Goal: Navigation & Orientation: Find specific page/section

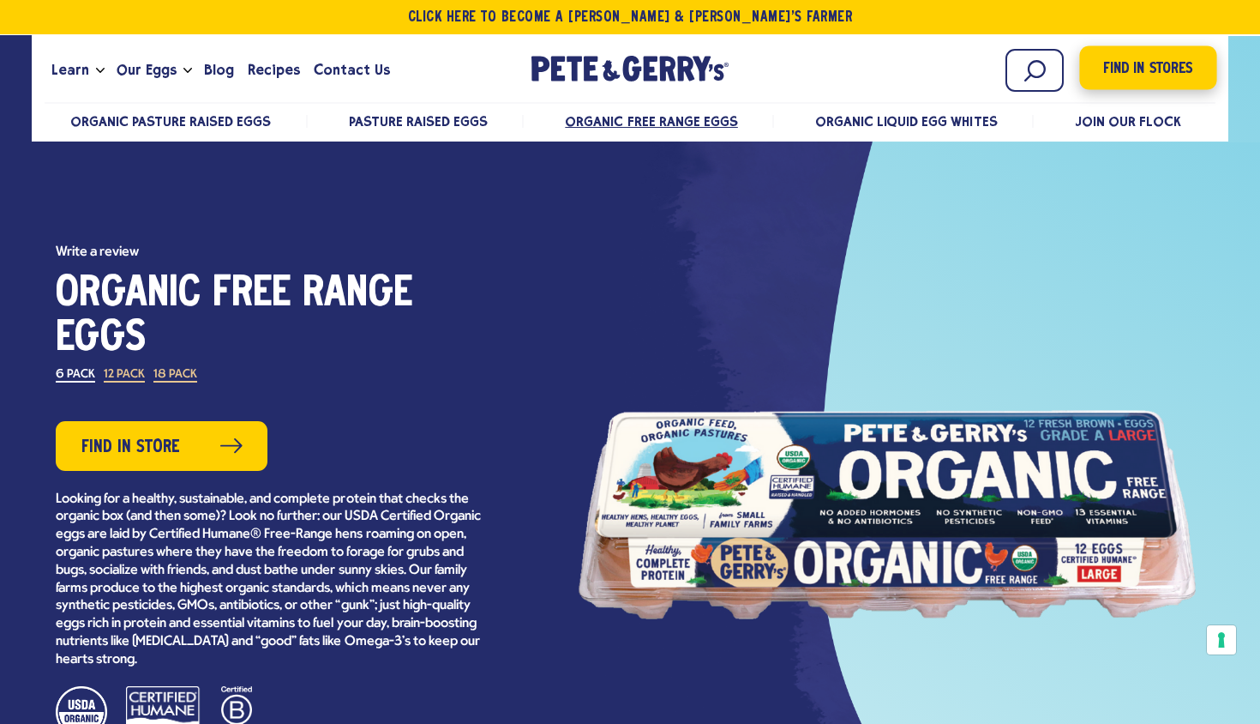
click at [1154, 63] on span "Find in Stores" at bounding box center [1148, 68] width 89 height 23
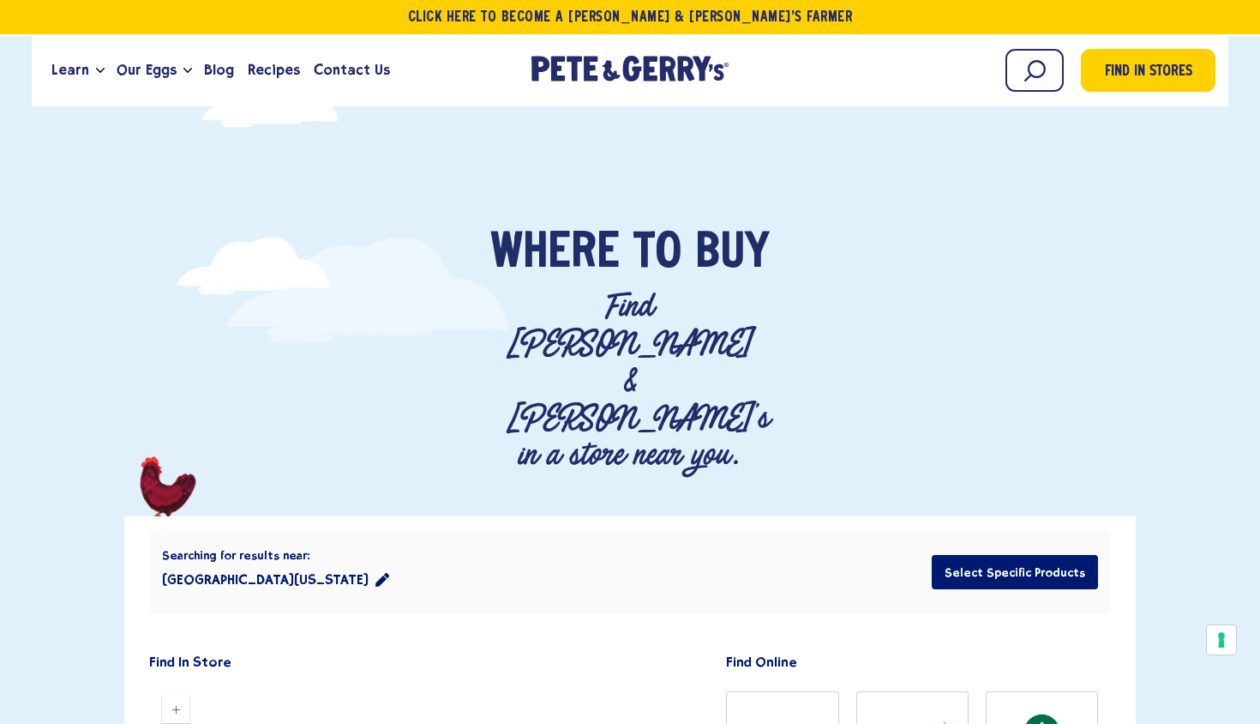
click at [324, 562] on button "Boston, Massachusetts 02110" at bounding box center [275, 579] width 227 height 34
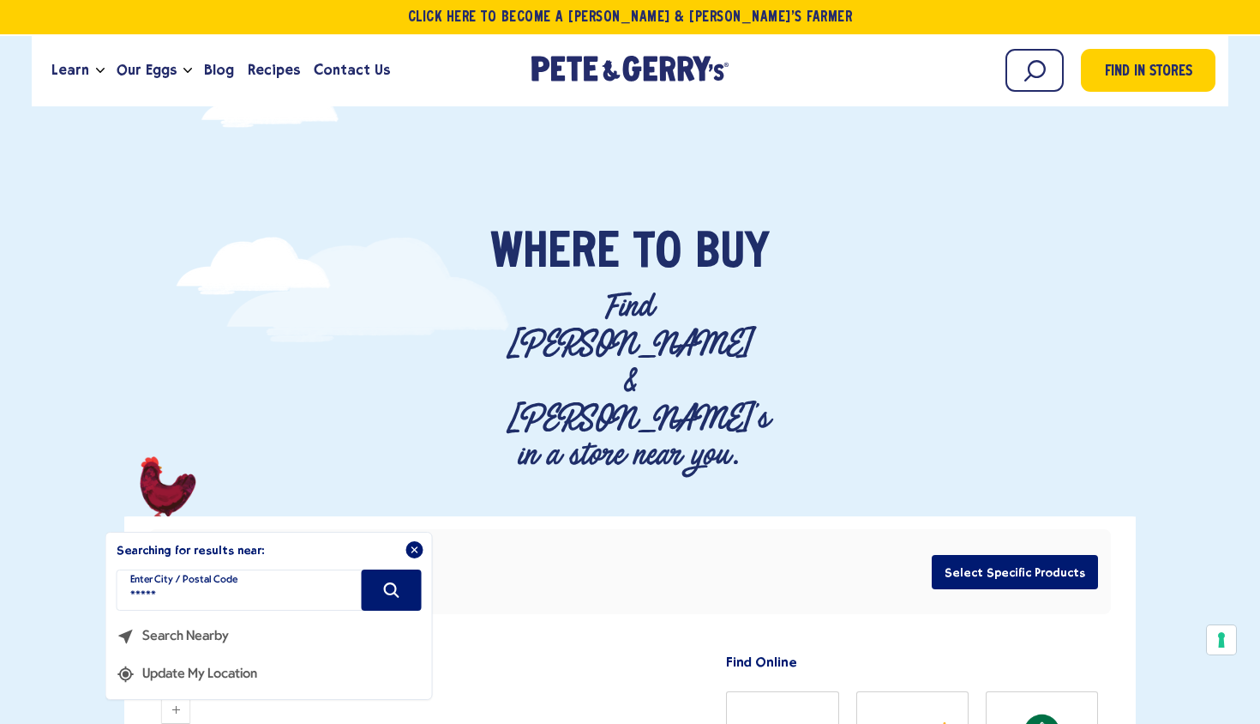
click at [324, 569] on input "*****" at bounding box center [269, 589] width 305 height 41
type input "*****"
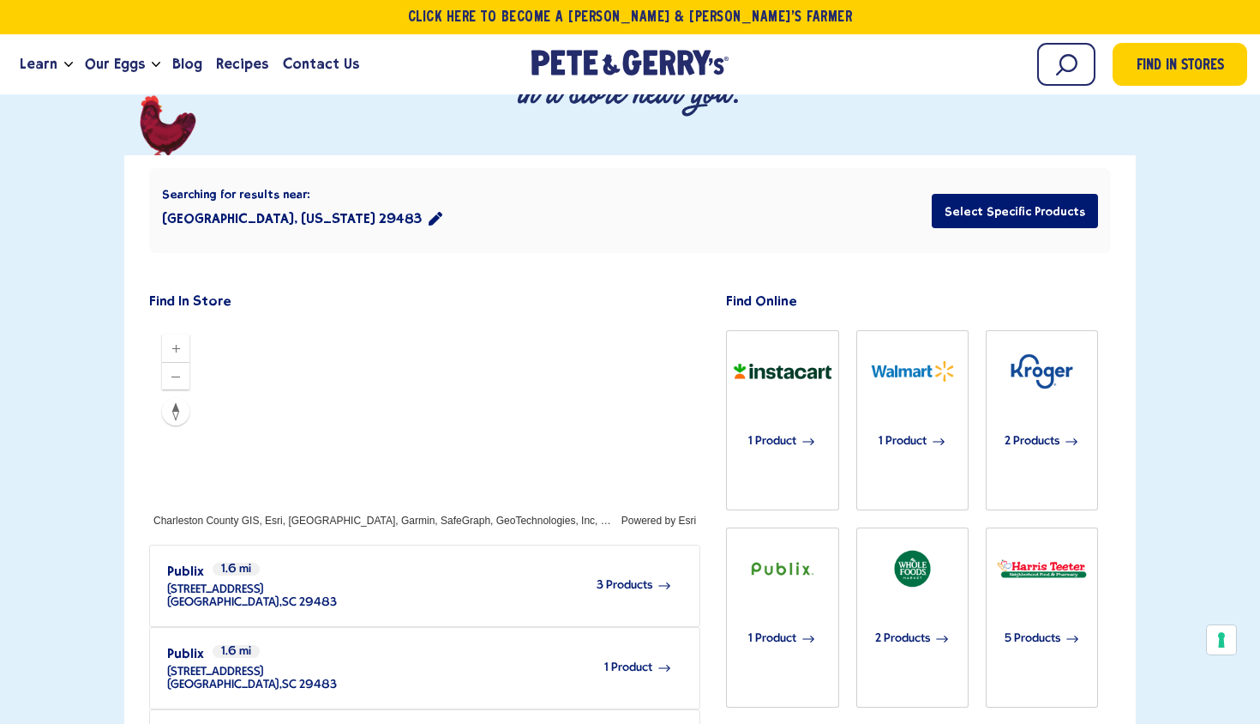
scroll to position [360, 0]
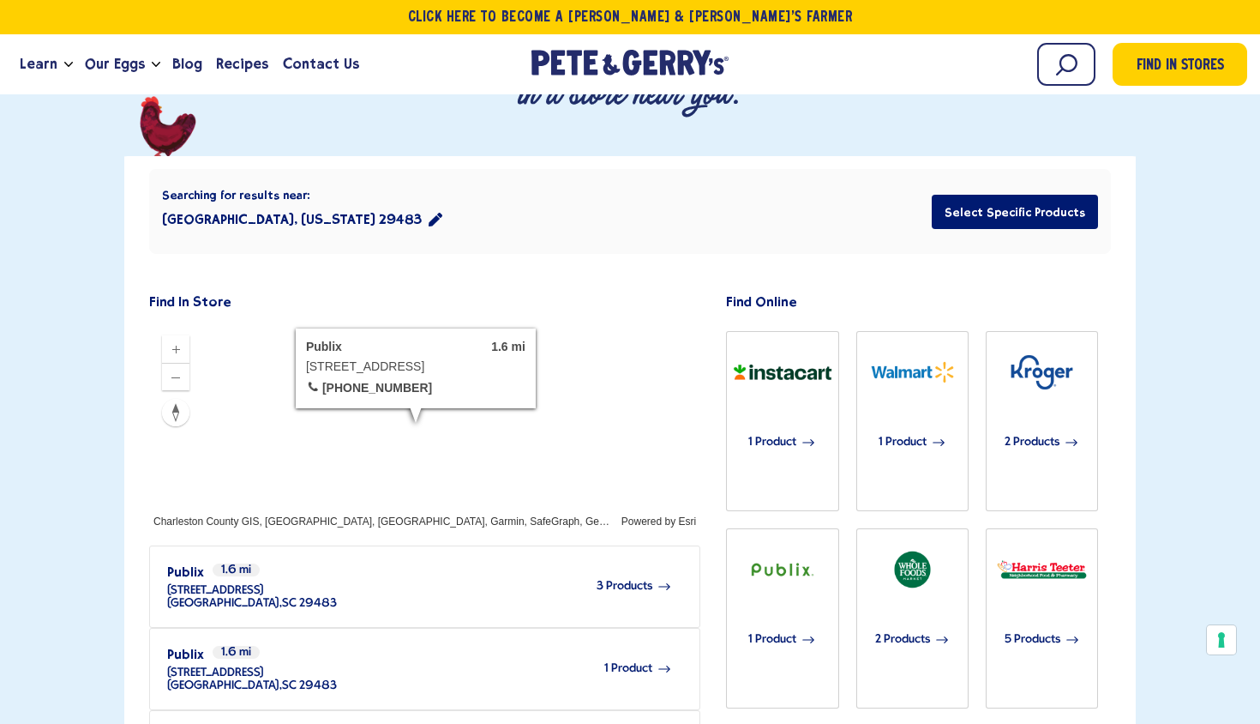
click at [629, 580] on span "3 Products" at bounding box center [625, 586] width 56 height 13
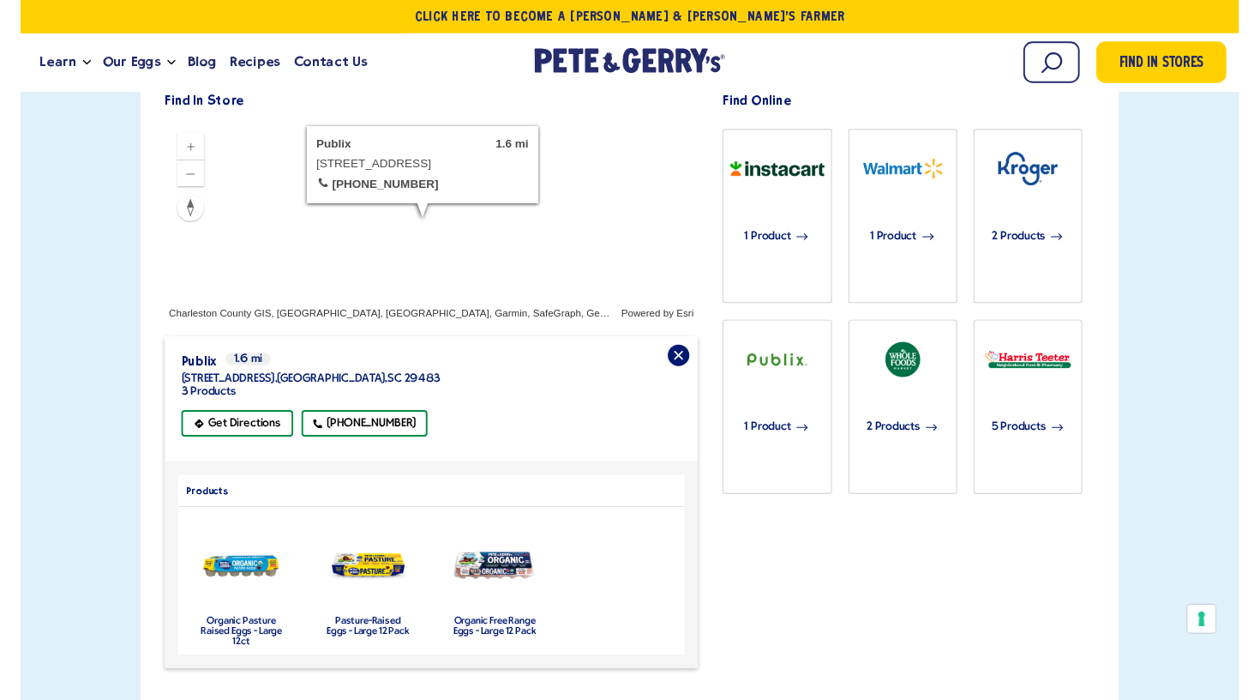
scroll to position [535, 0]
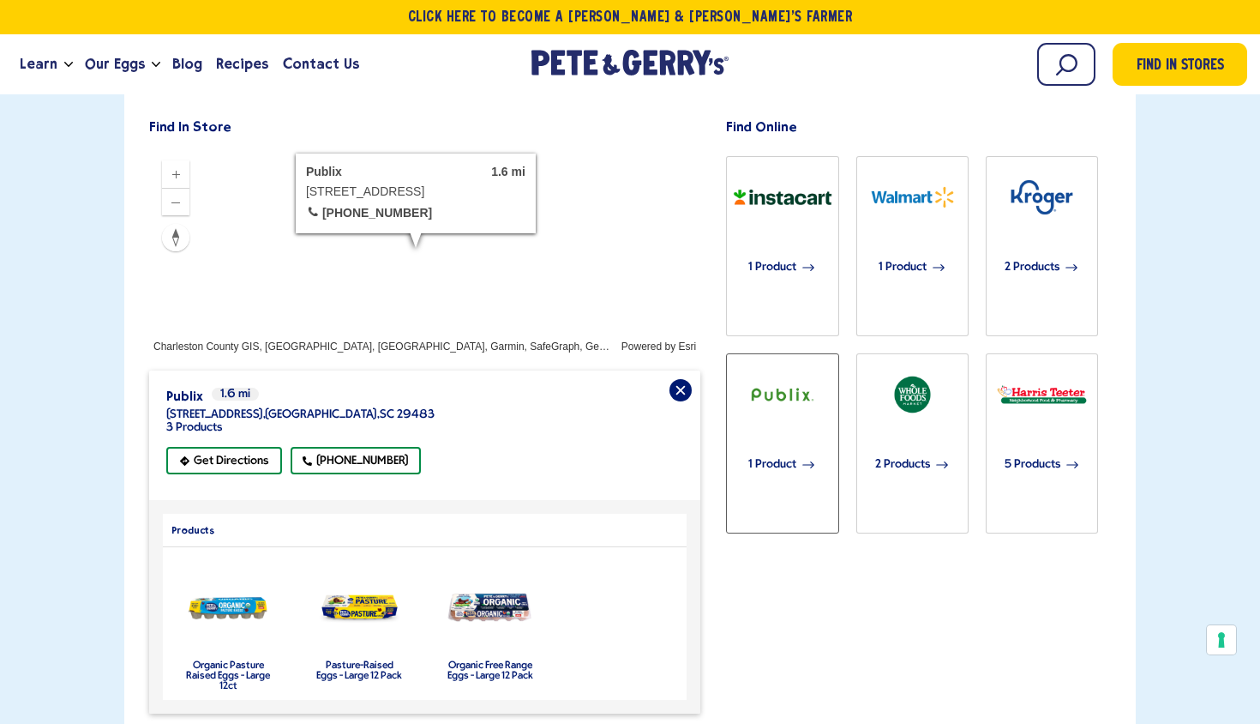
click at [787, 367] on img "button" at bounding box center [782, 394] width 111 height 55
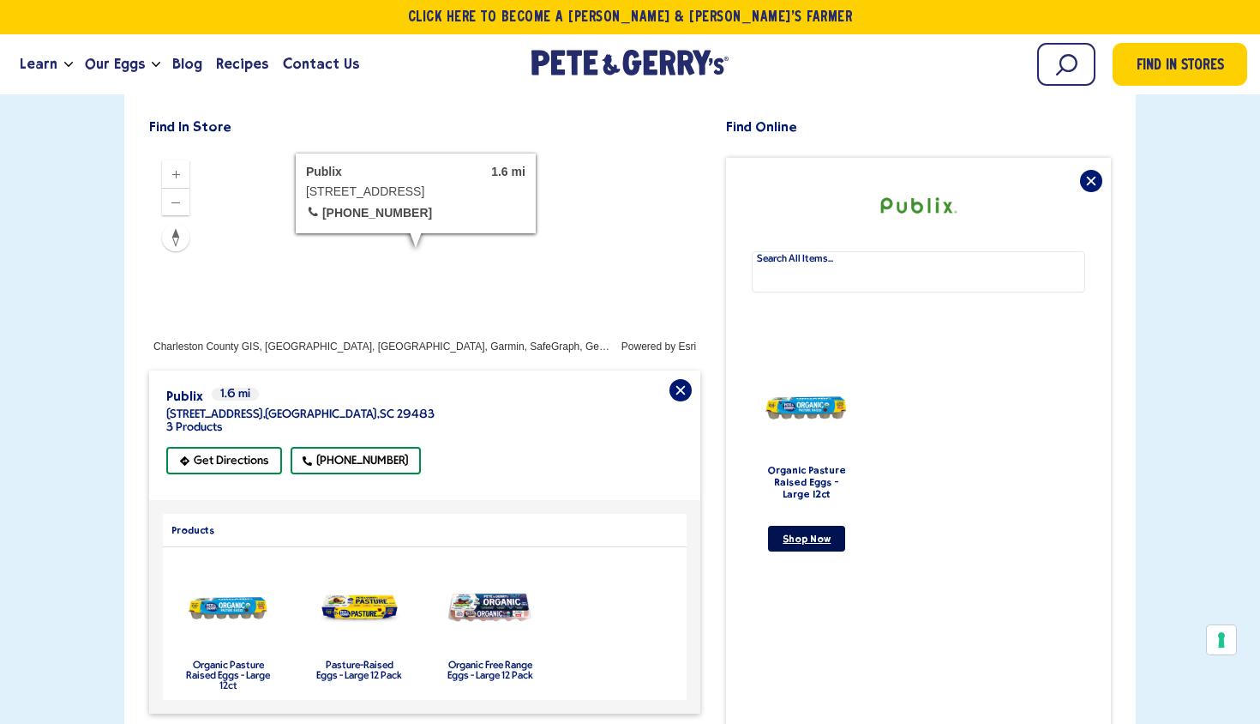
click at [810, 526] on link "Shop Now" at bounding box center [806, 539] width 77 height 26
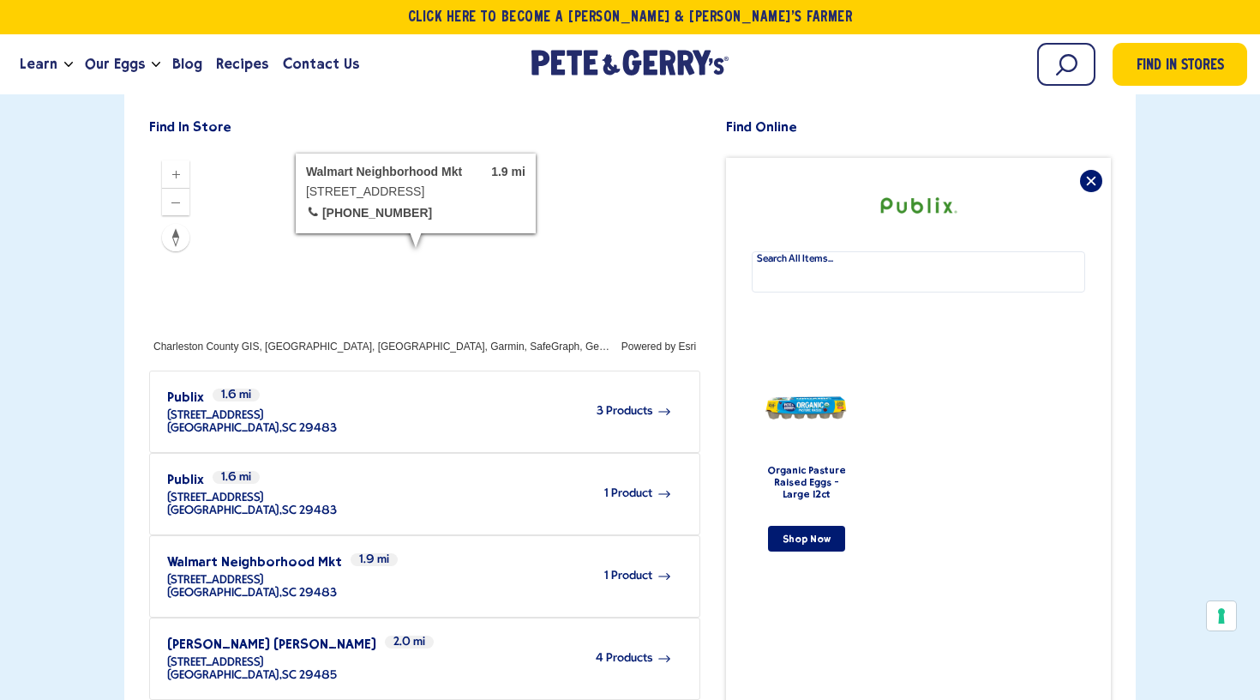
scroll to position [0, 0]
click at [628, 405] on span "3 Products" at bounding box center [625, 411] width 56 height 13
click at [635, 487] on span "1 Product" at bounding box center [628, 493] width 48 height 13
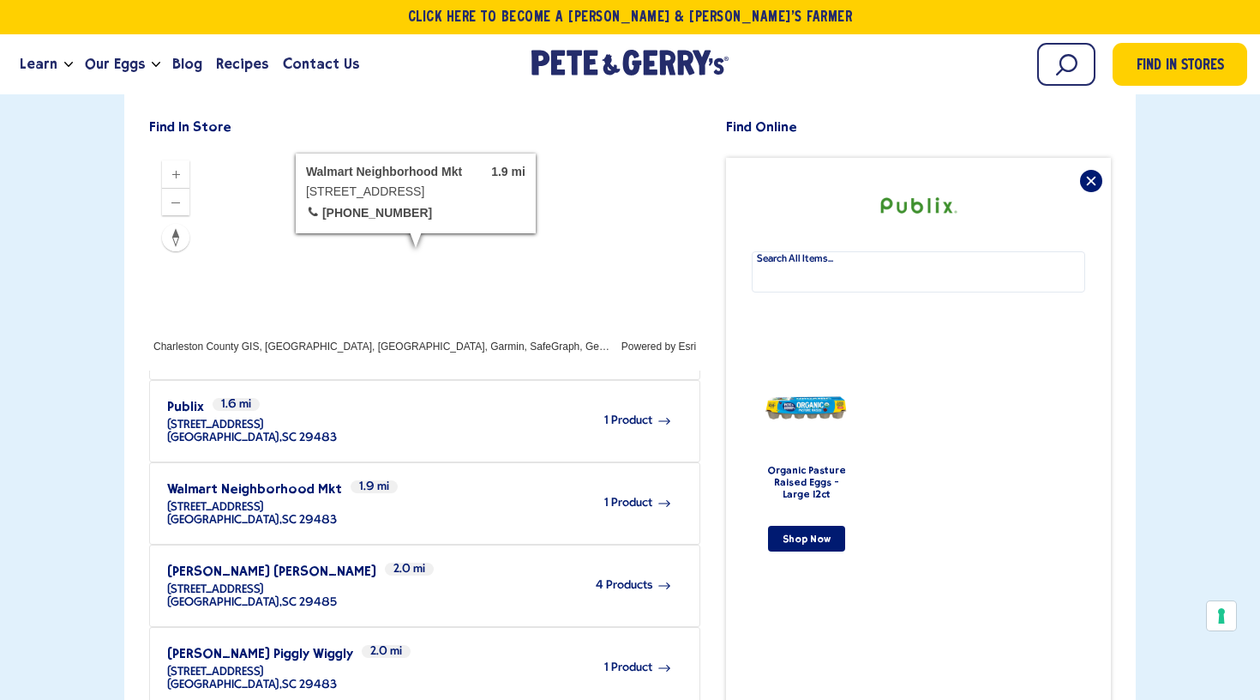
scroll to position [134, 0]
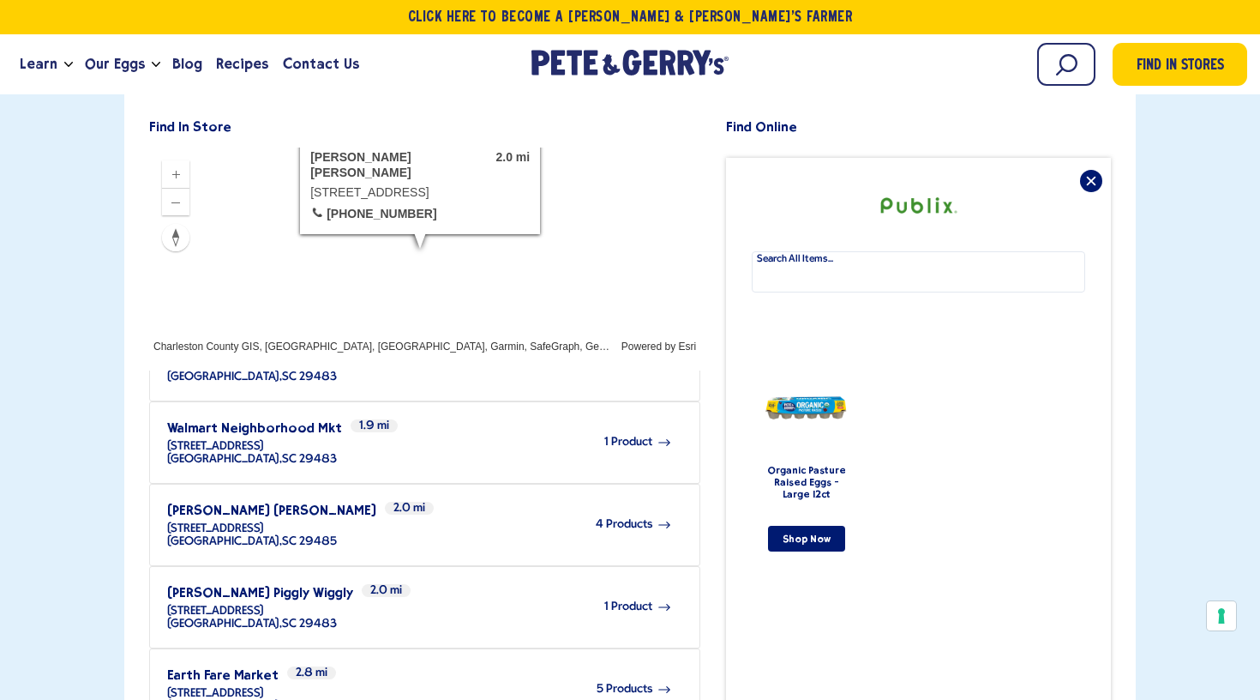
click at [630, 518] on span "4 Products" at bounding box center [624, 524] width 57 height 13
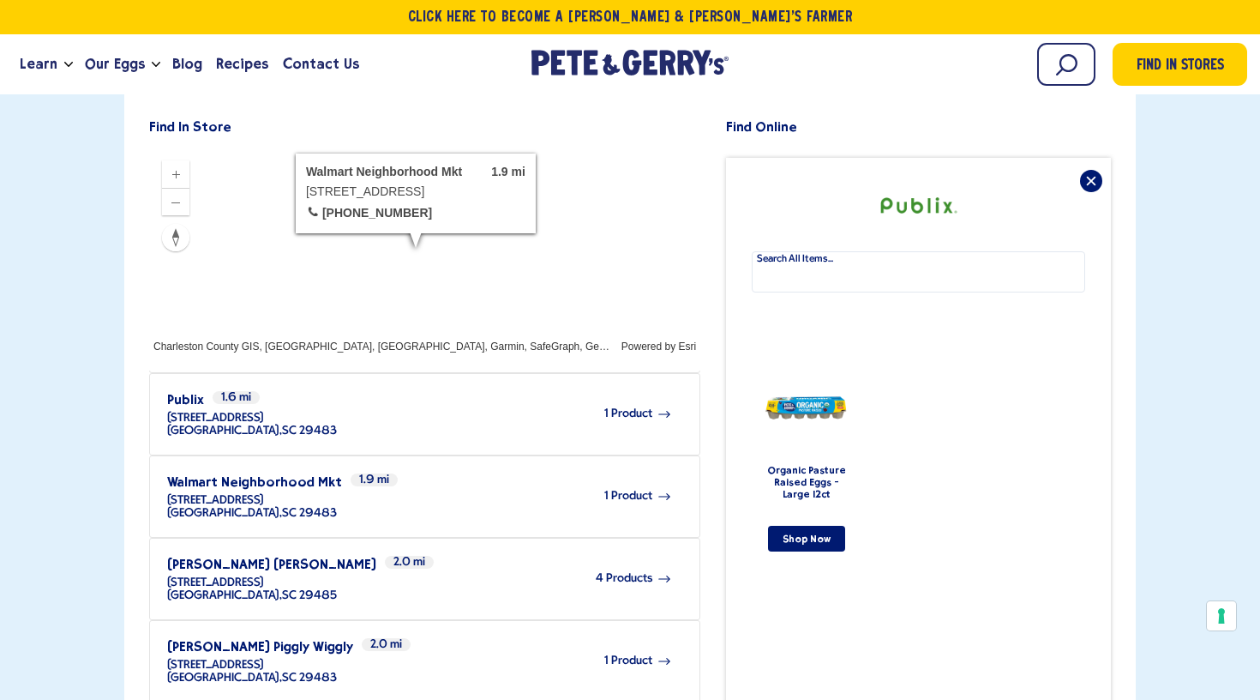
scroll to position [81, 0]
click at [613, 571] on span "4 Products" at bounding box center [624, 577] width 57 height 13
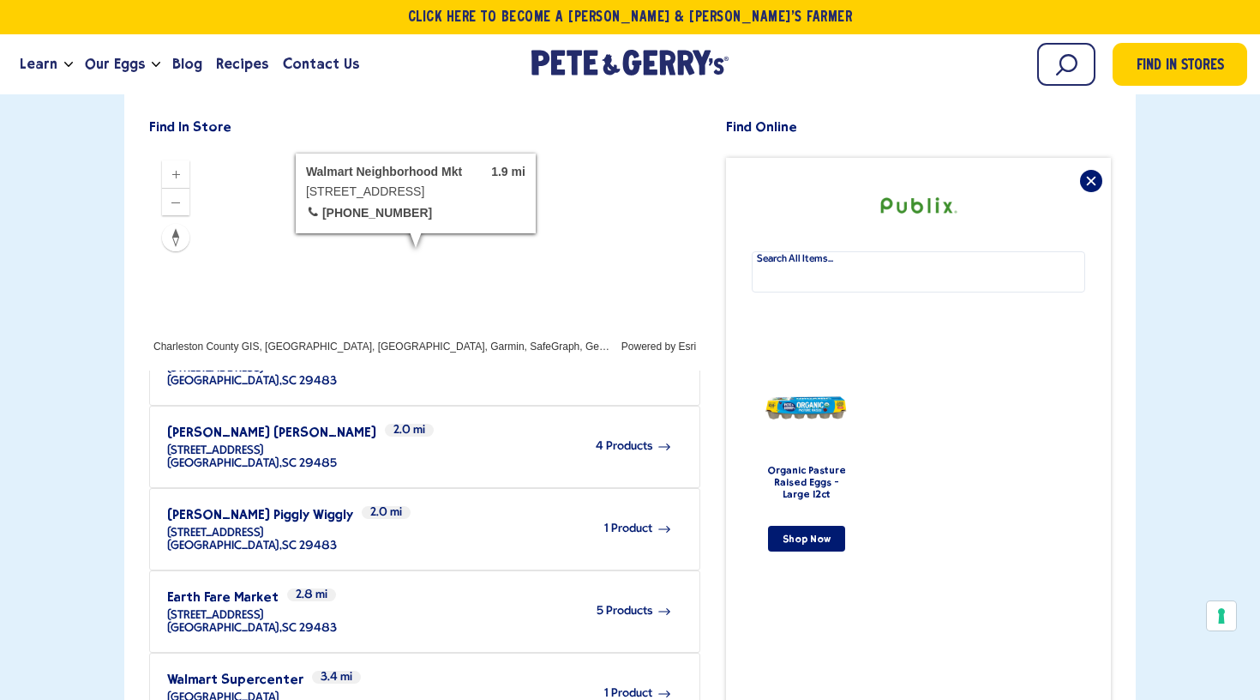
scroll to position [221, 0]
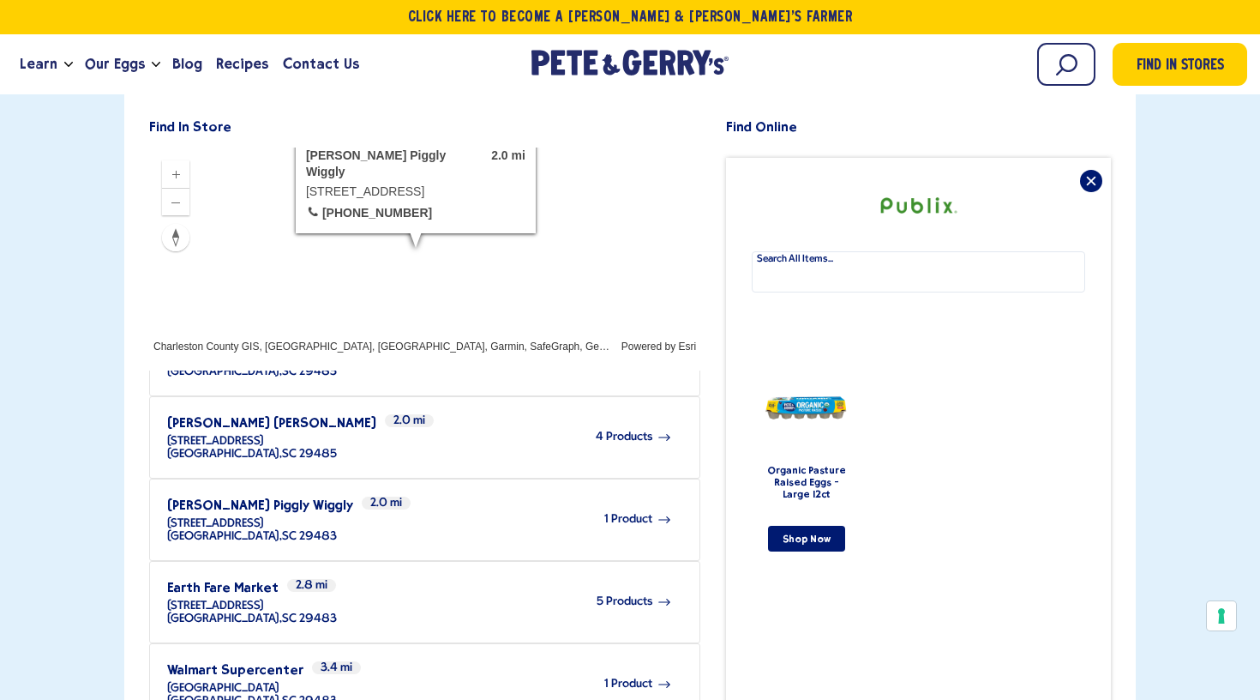
click at [630, 496] on div "1 Product" at bounding box center [504, 519] width 335 height 47
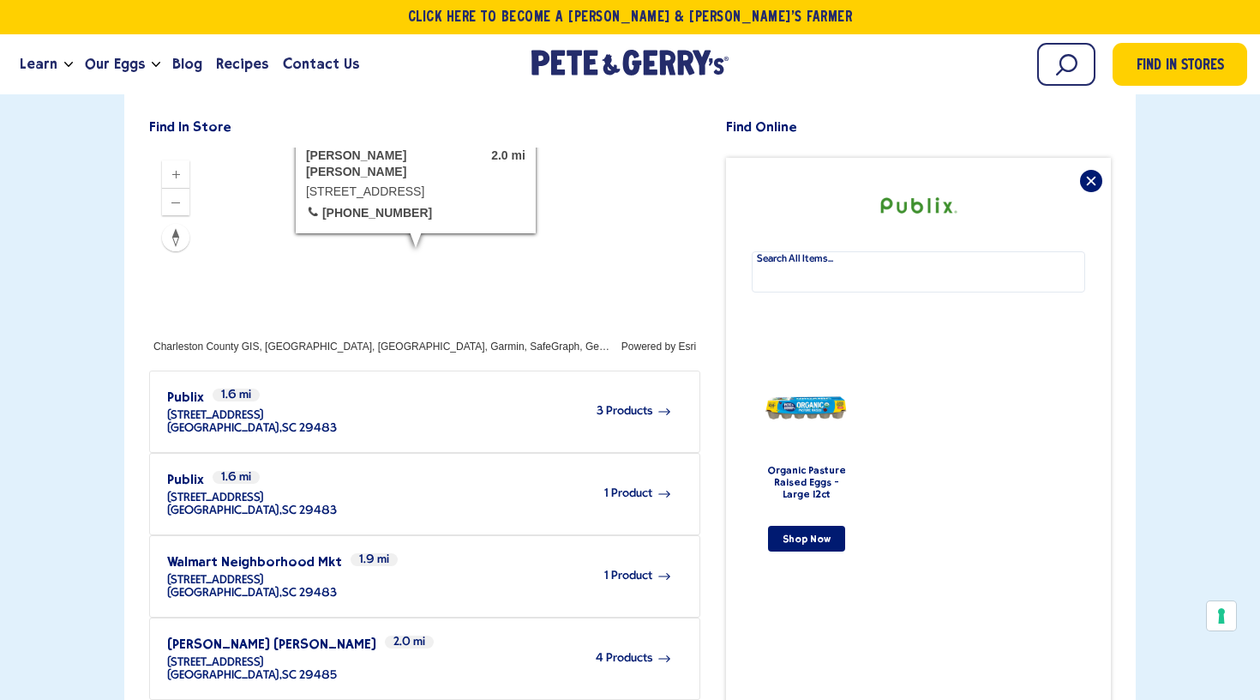
click at [634, 634] on div "4 Products" at bounding box center [504, 657] width 335 height 47
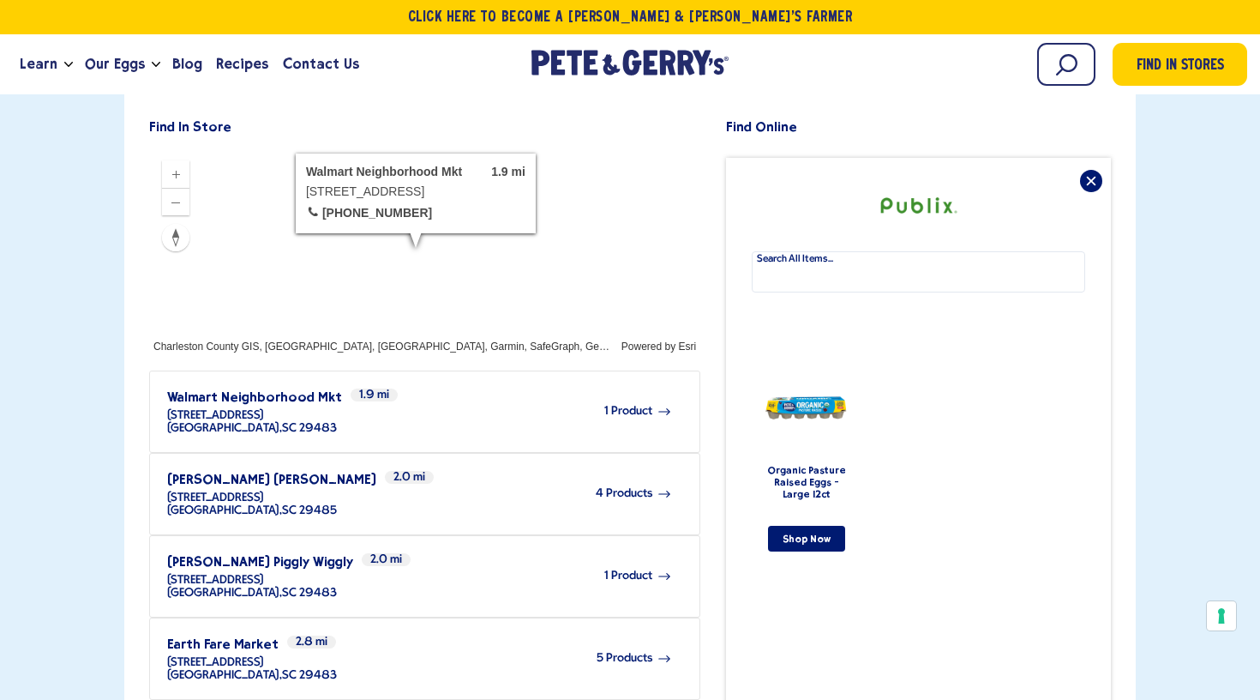
scroll to position [169, 0]
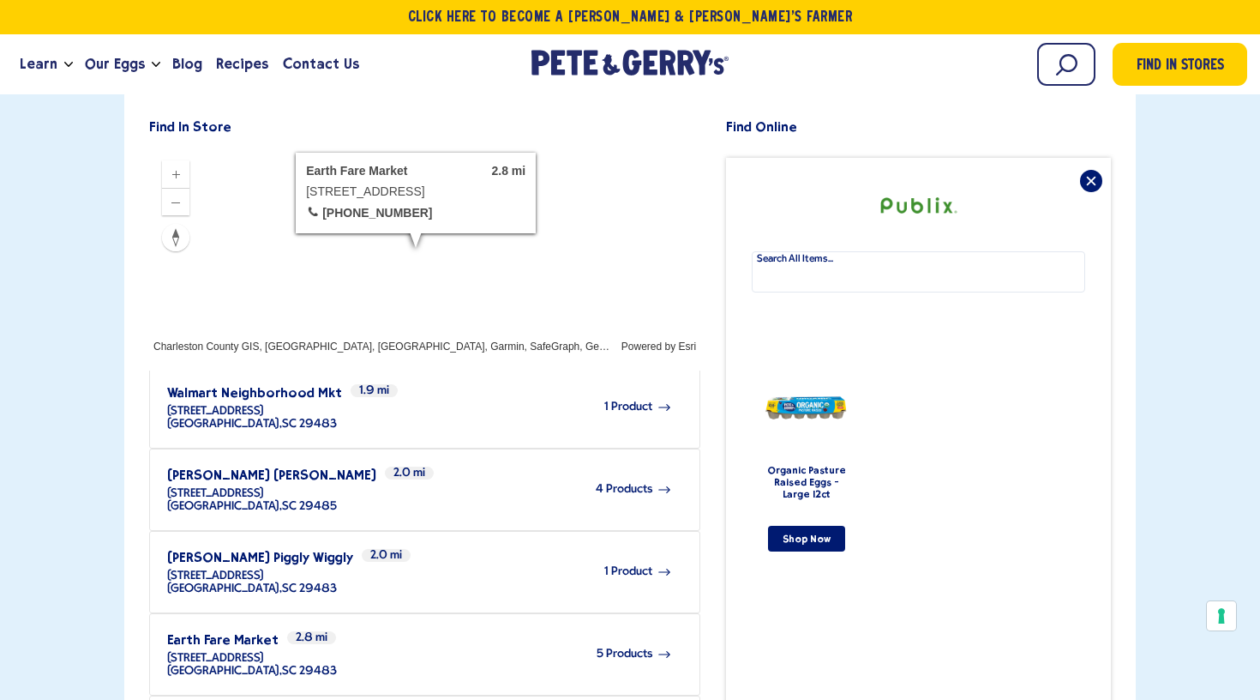
click at [611, 647] on span "5 Products" at bounding box center [625, 653] width 56 height 13
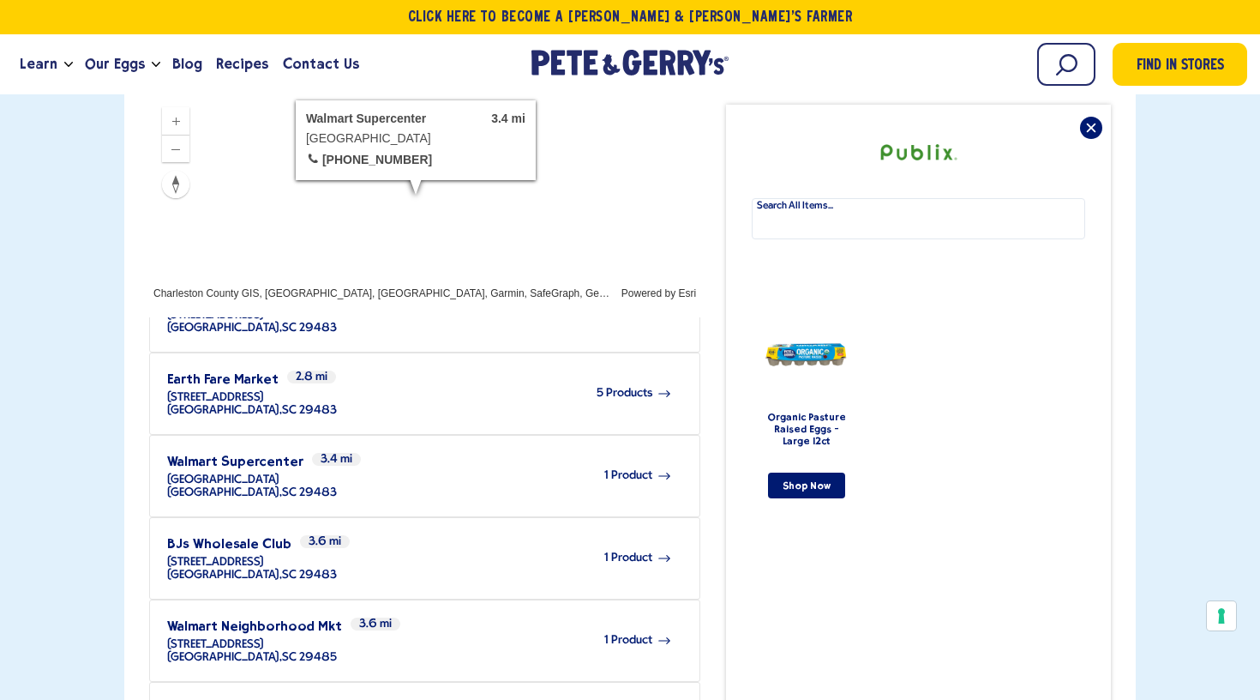
scroll to position [377, 0]
click at [624, 550] on span "1 Product" at bounding box center [628, 556] width 48 height 13
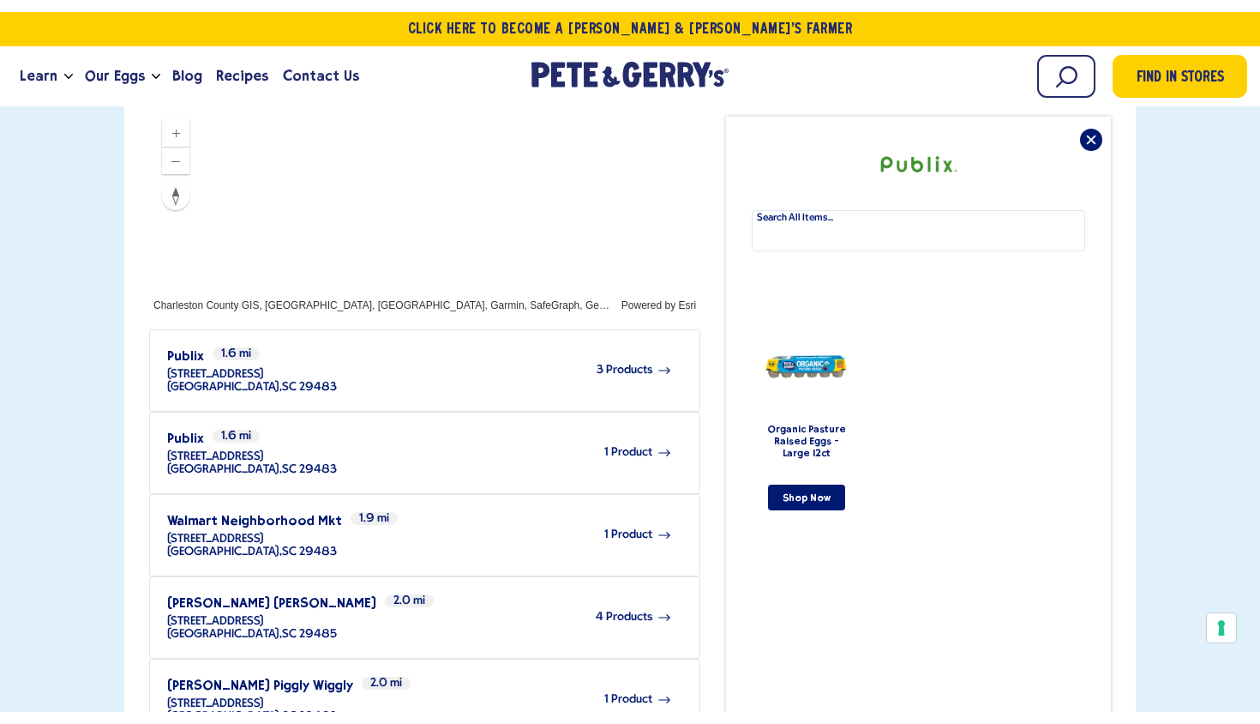
scroll to position [0, 0]
